Goal: Navigation & Orientation: Find specific page/section

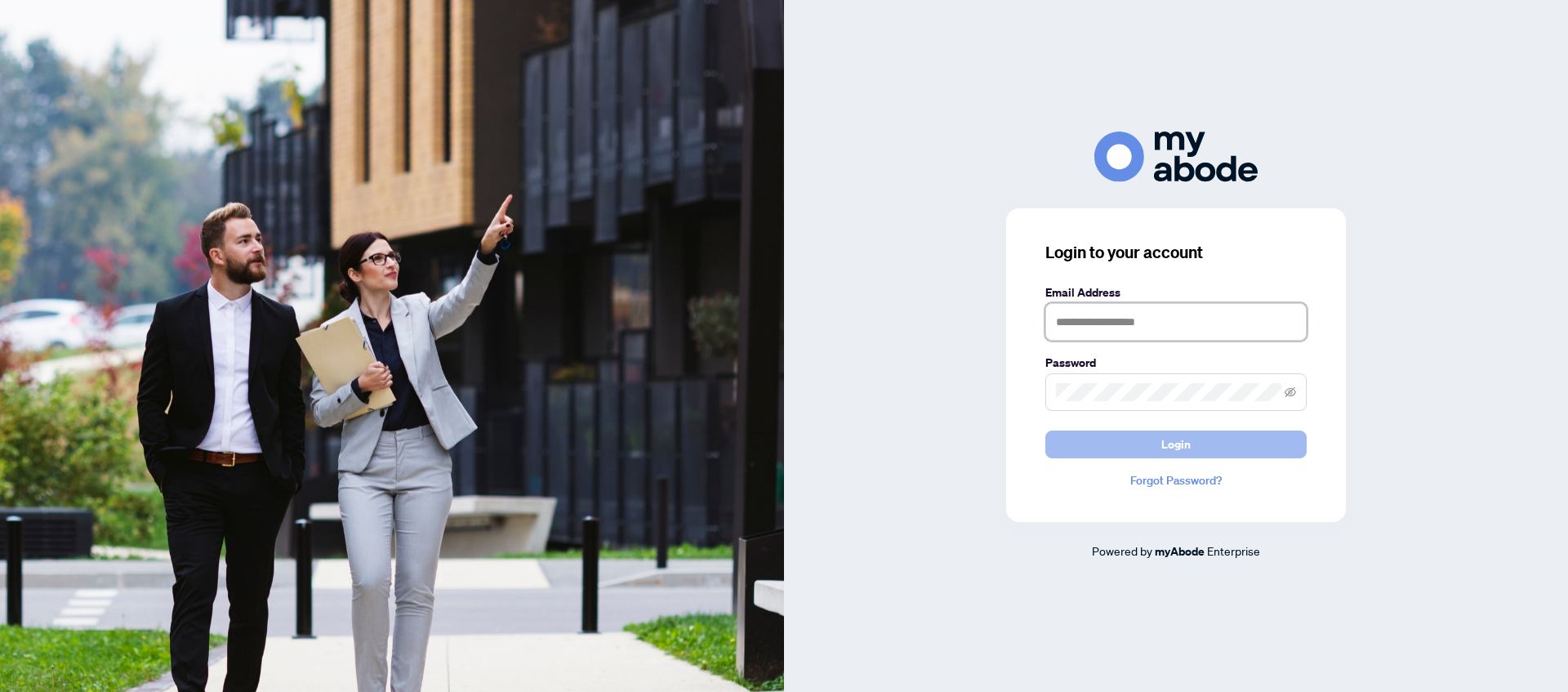
type input "**********"
click at [1201, 443] on button "Login" at bounding box center [1176, 444] width 261 height 28
